Goal: Register for event/course

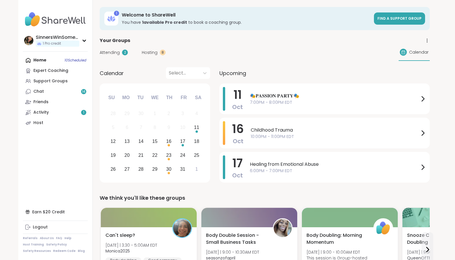
click at [43, 59] on div "Home 10 Scheduled Expert Coaching Support Groups Chat 14 Friends Activity 1 Host" at bounding box center [55, 91] width 65 height 73
click at [55, 92] on link "Chat 14" at bounding box center [55, 92] width 65 height 10
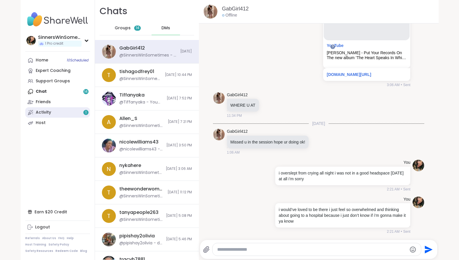
click at [60, 114] on link "Activity 1" at bounding box center [57, 112] width 65 height 10
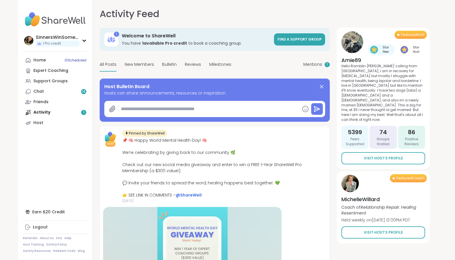
click at [52, 112] on div "Home 10 Scheduled Expert Coaching Support Groups Chat 14 Friends Activity 1 Host" at bounding box center [55, 91] width 65 height 73
click at [60, 88] on link "Chat 14" at bounding box center [55, 92] width 65 height 10
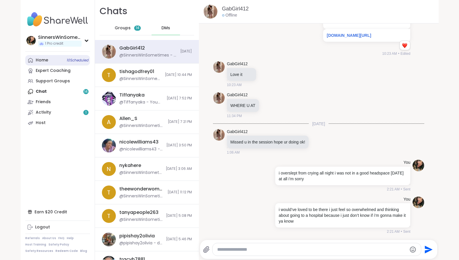
click at [45, 61] on div "Home 10 Scheduled" at bounding box center [42, 60] width 12 height 6
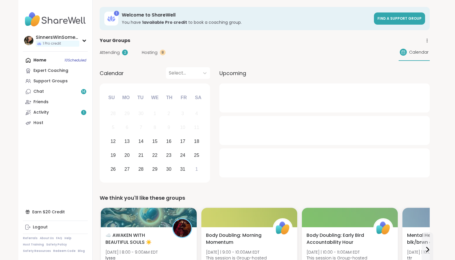
click at [113, 52] on span "Attending" at bounding box center [110, 53] width 20 height 6
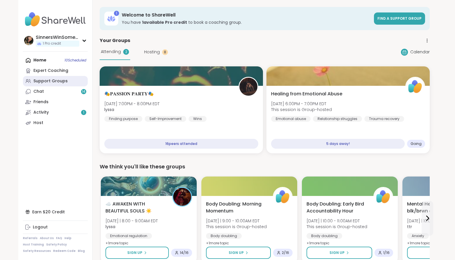
click at [50, 82] on div "Support Groups" at bounding box center [50, 81] width 34 height 6
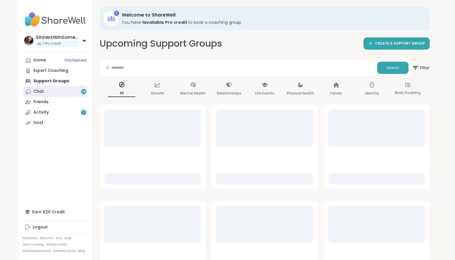
click at [71, 94] on link "Chat 14" at bounding box center [55, 92] width 65 height 10
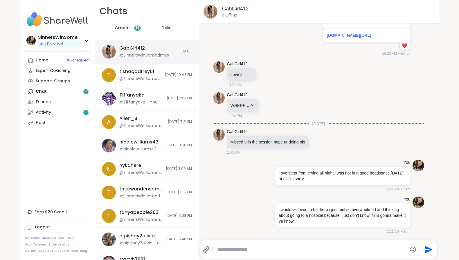
click at [136, 48] on div "GabGirl412" at bounding box center [132, 48] width 26 height 6
click at [127, 28] on div "Groups 14" at bounding box center [128, 28] width 28 height 14
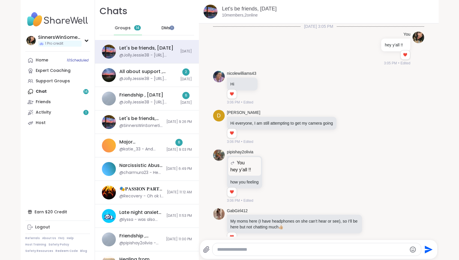
type textarea "*"
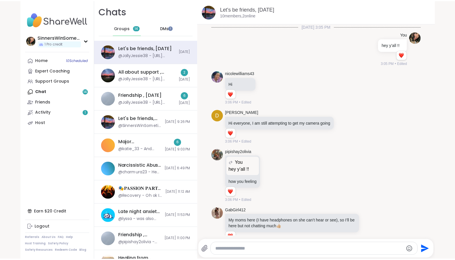
scroll to position [1949, 0]
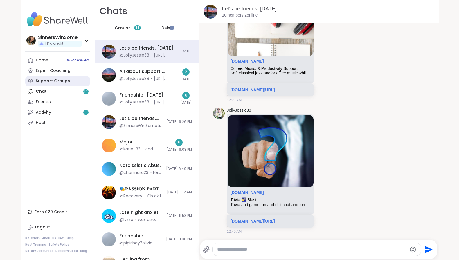
click at [58, 80] on div "Support Groups" at bounding box center [53, 81] width 34 height 6
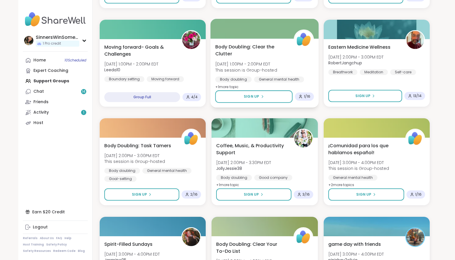
scroll to position [823, 0]
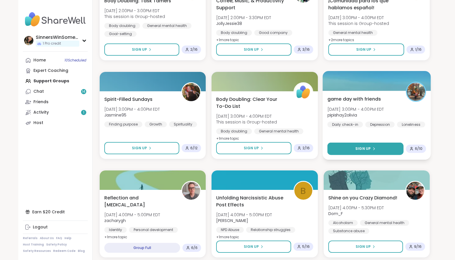
click at [347, 146] on button "Sign Up" at bounding box center [365, 149] width 76 height 12
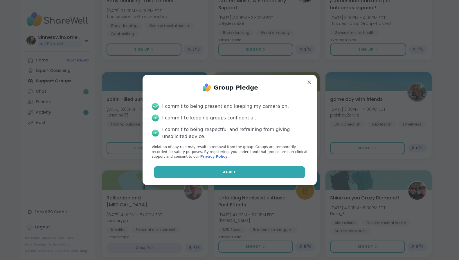
click at [230, 169] on button "Agree" at bounding box center [229, 172] width 151 height 12
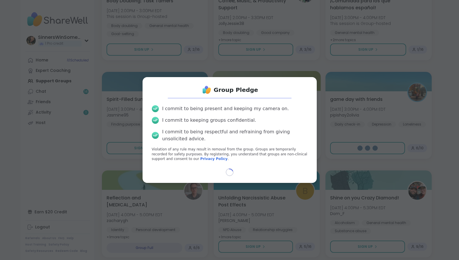
select select "**"
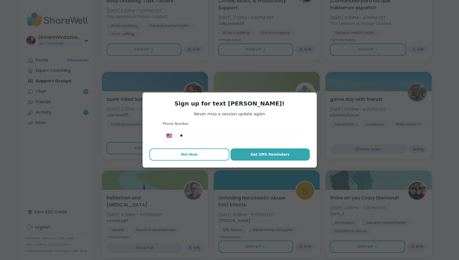
click at [191, 158] on button "Not Now" at bounding box center [190, 155] width 80 height 12
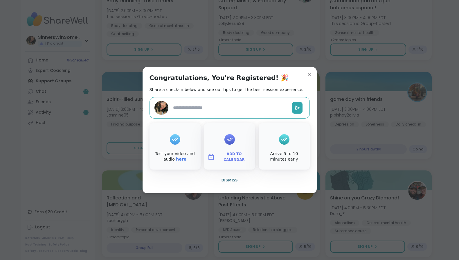
type textarea "*"
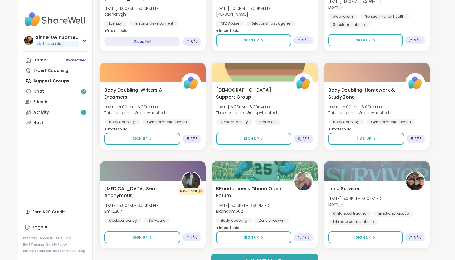
scroll to position [1041, 0]
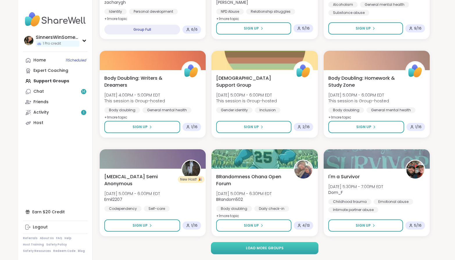
click at [303, 250] on button "Load more groups" at bounding box center [265, 248] width 108 height 12
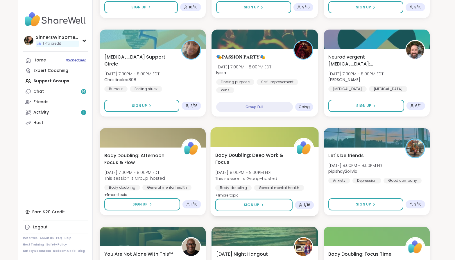
scroll to position [1477, 0]
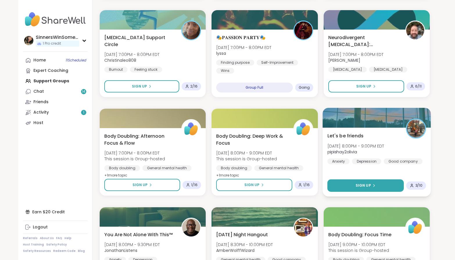
click at [358, 188] on span "Sign Up" at bounding box center [362, 185] width 15 height 5
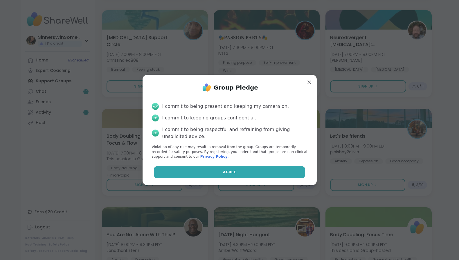
click at [261, 172] on button "Agree" at bounding box center [229, 172] width 151 height 12
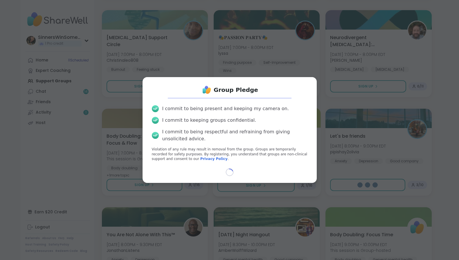
select select "**"
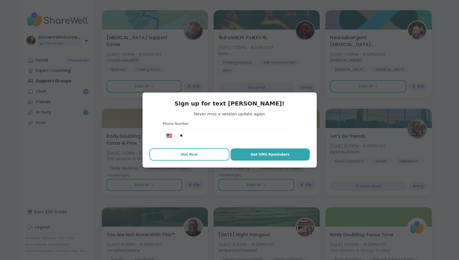
click at [186, 155] on span "Not Now" at bounding box center [189, 154] width 17 height 5
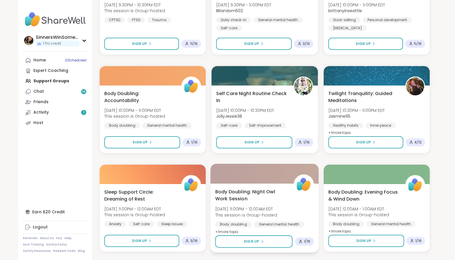
scroll to position [1912, 0]
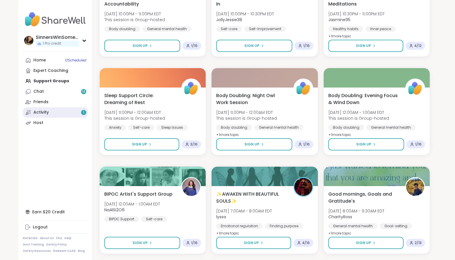
click at [41, 110] on div "Activity 1" at bounding box center [40, 113] width 15 height 6
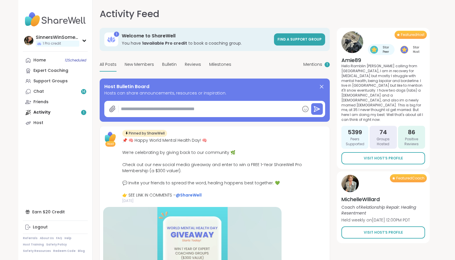
type textarea "*"
